Goal: Task Accomplishment & Management: Manage account settings

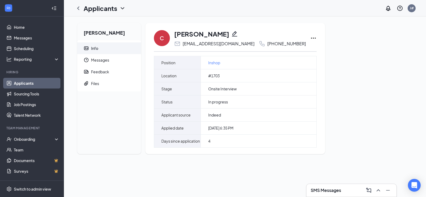
click at [296, 38] on div "C Cortez Minor yrnhuncho13@gmail.com +1 (314) 532-7178 Position Inshop Location…" at bounding box center [235, 88] width 180 height 131
click at [310, 38] on icon "Ellipses" at bounding box center [313, 38] width 6 height 6
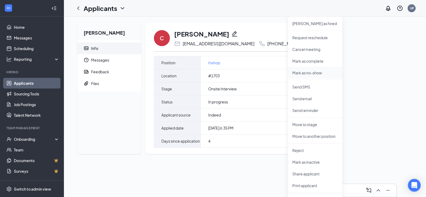
click at [308, 72] on p "Mark as no-show" at bounding box center [315, 72] width 46 height 5
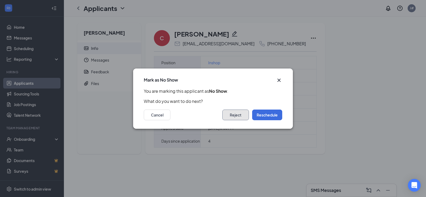
click at [235, 119] on button "Reject" at bounding box center [235, 114] width 27 height 11
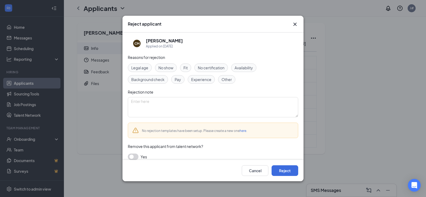
click at [168, 65] on span "No show" at bounding box center [165, 68] width 15 height 6
click at [132, 154] on button "button" at bounding box center [133, 156] width 11 height 6
click at [279, 165] on button "Reject" at bounding box center [284, 170] width 27 height 11
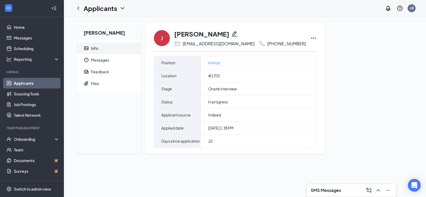
click at [310, 36] on icon "Ellipses" at bounding box center [313, 38] width 6 height 6
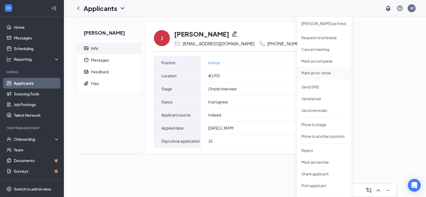
click at [333, 77] on li "Mark as no-show" at bounding box center [324, 73] width 54 height 12
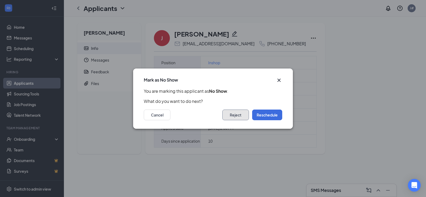
click at [233, 114] on button "Reject" at bounding box center [235, 114] width 27 height 11
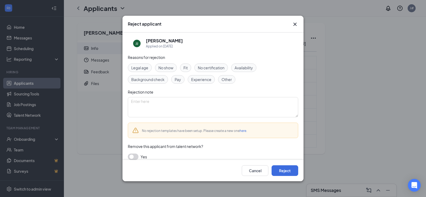
click at [170, 69] on span "No show" at bounding box center [165, 68] width 15 height 6
drag, startPoint x: 130, startPoint y: 157, endPoint x: 220, endPoint y: 161, distance: 90.3
click at [133, 157] on button "button" at bounding box center [133, 156] width 11 height 6
drag, startPoint x: 278, startPoint y: 169, endPoint x: 204, endPoint y: 41, distance: 147.5
click at [278, 168] on button "Reject" at bounding box center [284, 170] width 27 height 11
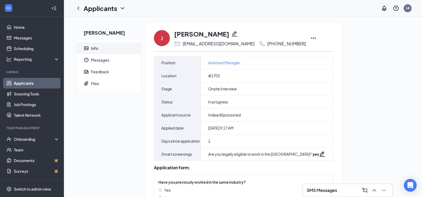
click at [310, 37] on icon "Ellipses" at bounding box center [313, 38] width 6 height 6
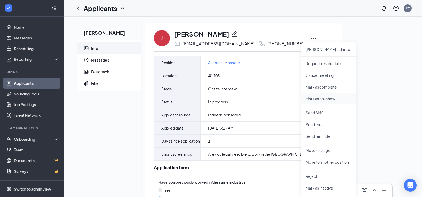
click at [321, 98] on p "Mark as no-show" at bounding box center [329, 98] width 46 height 5
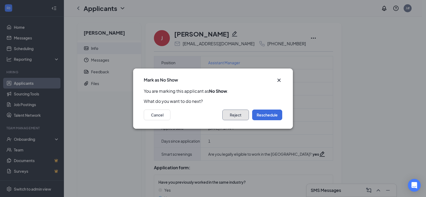
click at [230, 114] on button "Reject" at bounding box center [235, 114] width 27 height 11
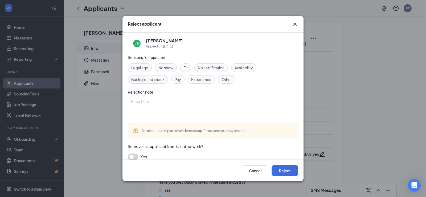
click at [168, 69] on span "No show" at bounding box center [165, 68] width 15 height 6
click at [134, 156] on button "button" at bounding box center [133, 156] width 11 height 6
drag, startPoint x: 287, startPoint y: 169, endPoint x: 227, endPoint y: 110, distance: 84.3
click at [287, 168] on button "Reject" at bounding box center [284, 170] width 27 height 11
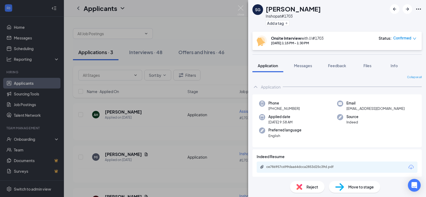
scroll to position [2, 0]
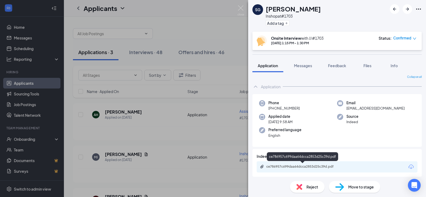
click at [309, 166] on div "ce786957c699daa64dcca2853d25c39d.pdf" at bounding box center [303, 166] width 75 height 4
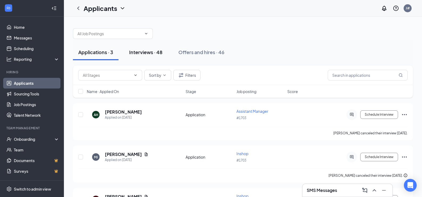
click at [153, 54] on div "Interviews · 48" at bounding box center [145, 52] width 33 height 7
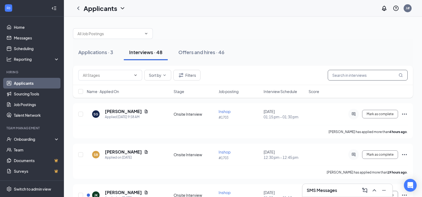
click at [372, 75] on input "text" at bounding box center [368, 75] width 80 height 11
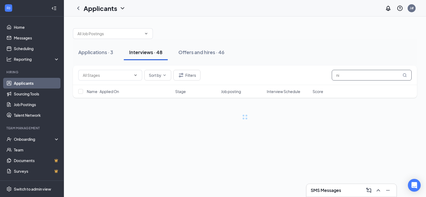
type input "n"
type input "[PERSON_NAME]"
click at [89, 55] on div "Applications · 3" at bounding box center [95, 52] width 35 height 7
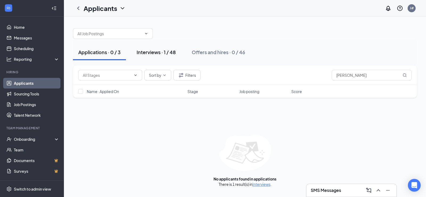
click at [158, 57] on button "Interviews · 1 / 48" at bounding box center [156, 52] width 50 height 16
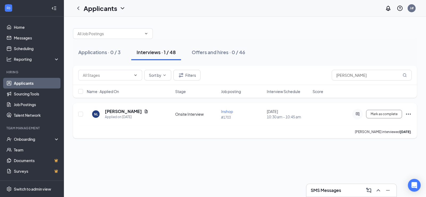
click at [410, 114] on icon "Ellipses" at bounding box center [408, 113] width 5 height 1
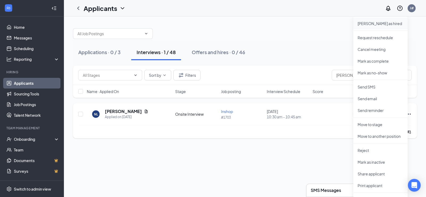
click at [387, 23] on p "[PERSON_NAME] as hired" at bounding box center [380, 23] width 46 height 5
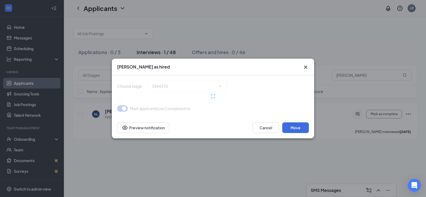
type input "Hiring Complete (final stage)"
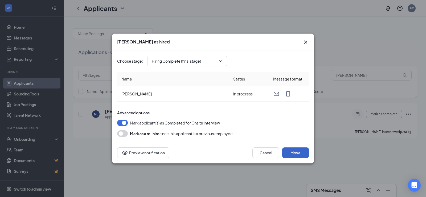
click at [293, 151] on button "Move" at bounding box center [295, 152] width 27 height 11
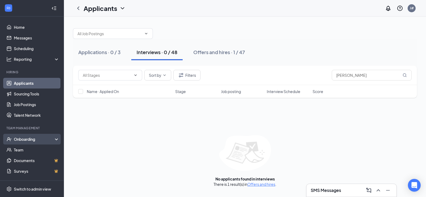
click at [29, 143] on div "Onboarding" at bounding box center [32, 139] width 64 height 11
click at [34, 147] on link "Overview" at bounding box center [37, 149] width 46 height 11
